Goal: Information Seeking & Learning: Check status

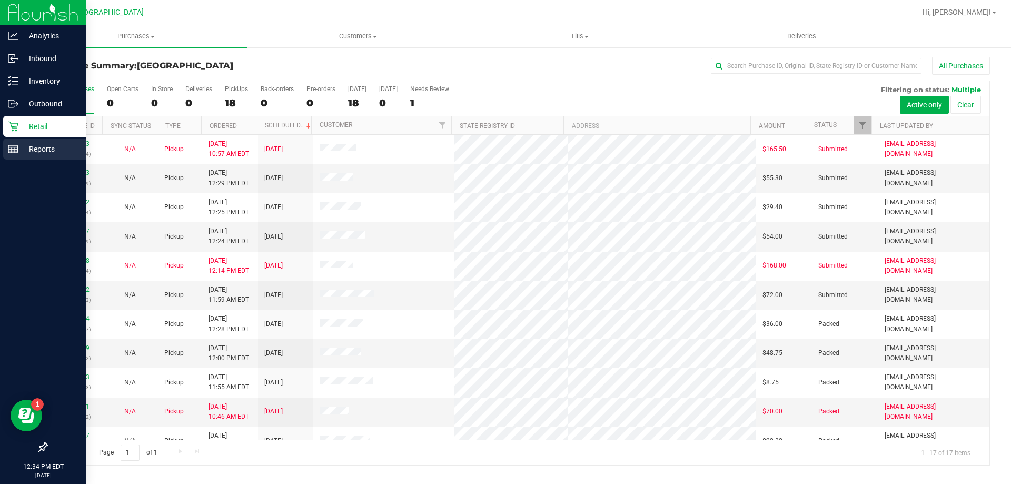
click at [23, 142] on div "Reports" at bounding box center [44, 149] width 83 height 21
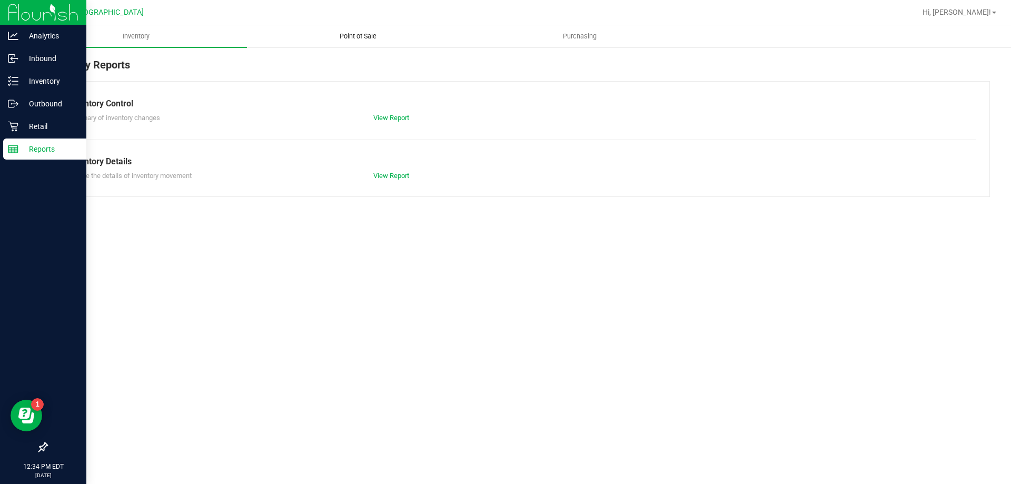
click at [371, 33] on span "Point of Sale" at bounding box center [357, 36] width 65 height 9
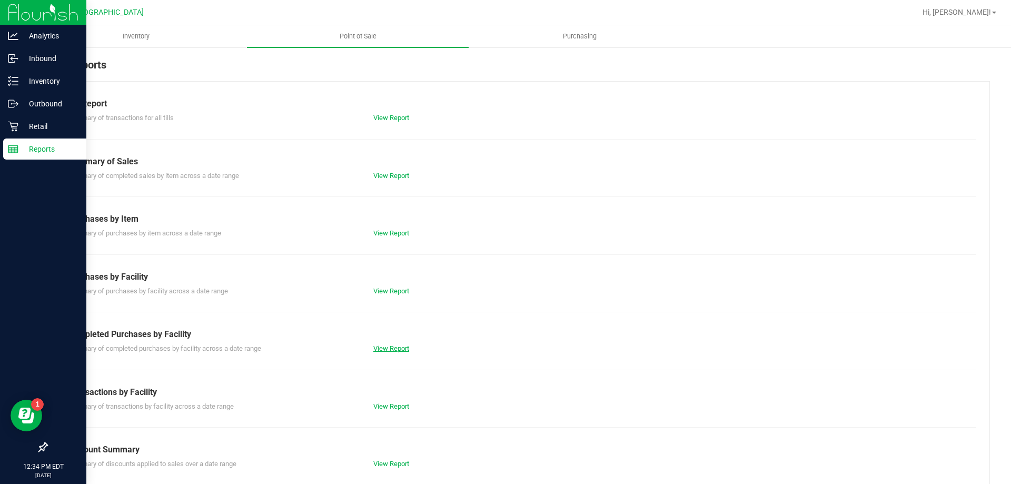
click at [404, 345] on link "View Report" at bounding box center [391, 348] width 36 height 8
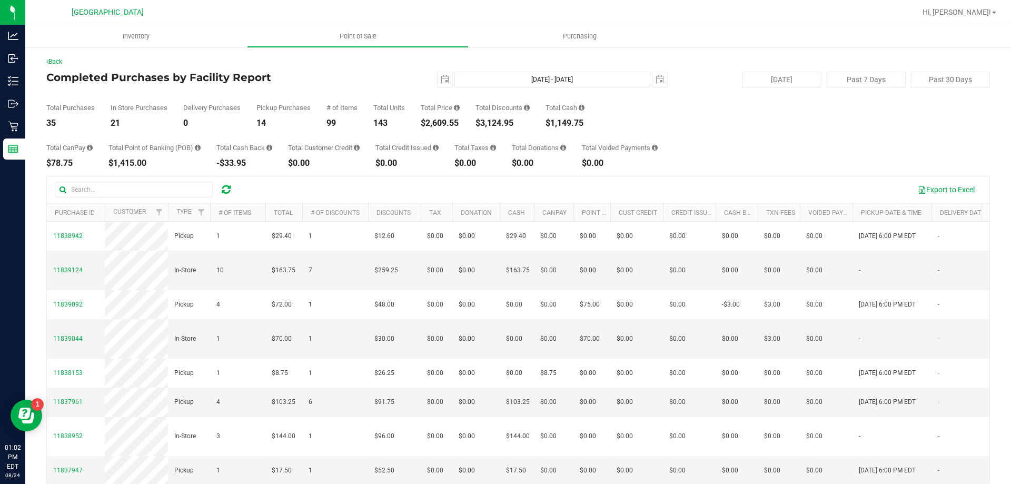
drag, startPoint x: 473, startPoint y: 121, endPoint x: 427, endPoint y: 121, distance: 46.3
click at [427, 121] on div "Total Purchases 35 In Store Purchases 21 Delivery Purchases 0 Pickup Purchases …" at bounding box center [518, 107] width 944 height 40
copy div "2,609.55 Total Discounts"
click at [468, 113] on div "Total Purchases 35 In Store Purchases 21 Delivery Purchases 0 Pickup Purchases …" at bounding box center [518, 107] width 944 height 40
click at [471, 123] on div "Total Purchases 35 In Store Purchases 21 Delivery Purchases 0 Pickup Purchases …" at bounding box center [518, 107] width 944 height 40
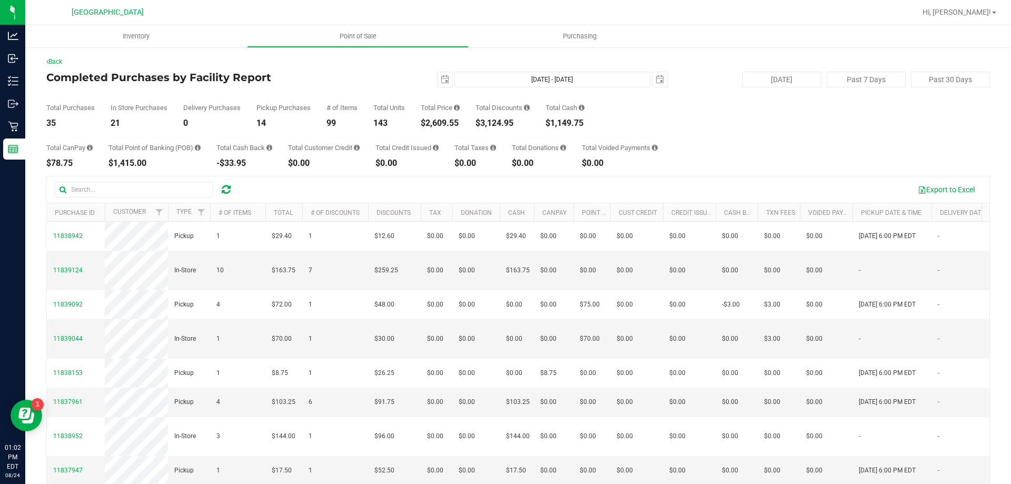
drag, startPoint x: 462, startPoint y: 122, endPoint x: 427, endPoint y: 124, distance: 35.3
click at [427, 124] on div "$2,609.55" at bounding box center [440, 123] width 39 height 8
copy div "2,609.55"
